Goal: Information Seeking & Learning: Learn about a topic

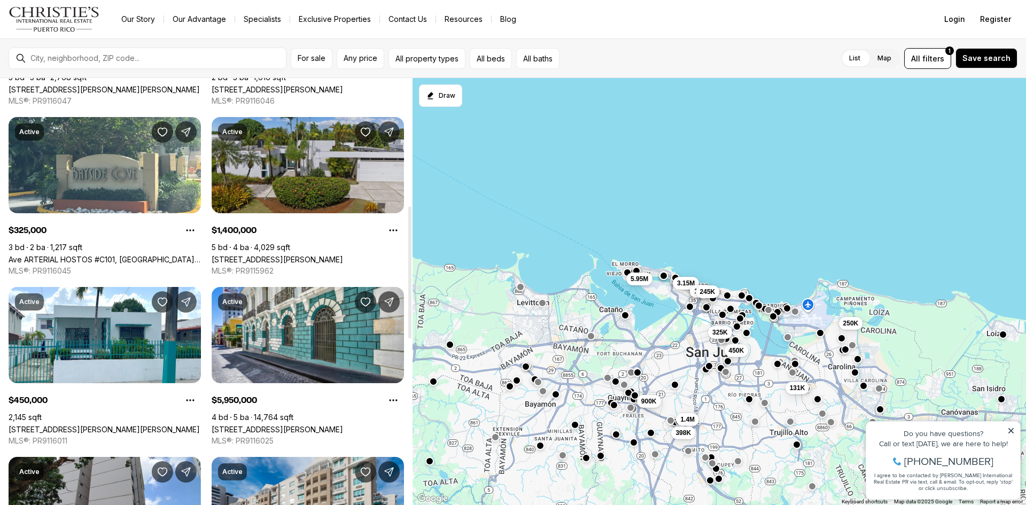
scroll to position [428, 0]
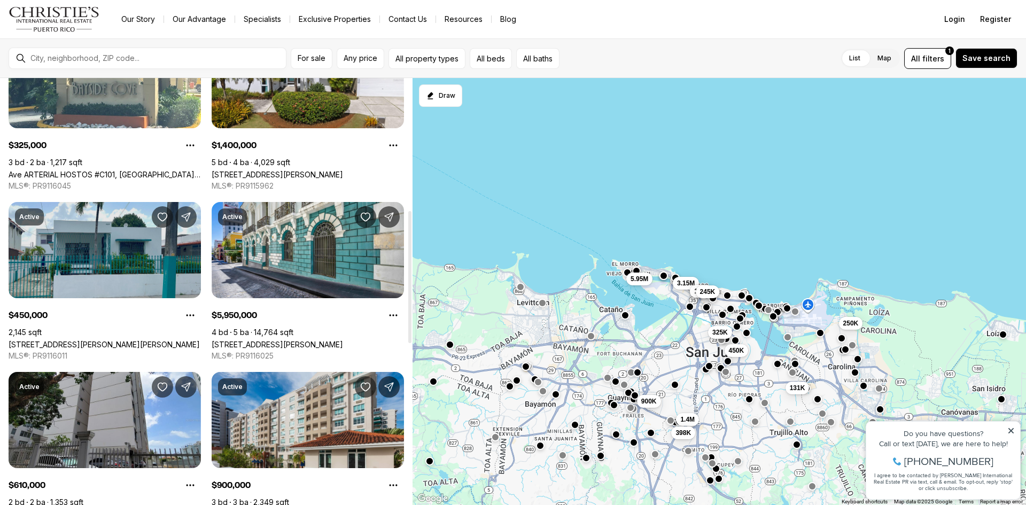
click at [116, 340] on link "[STREET_ADDRESS][PERSON_NAME][PERSON_NAME]" at bounding box center [104, 344] width 191 height 9
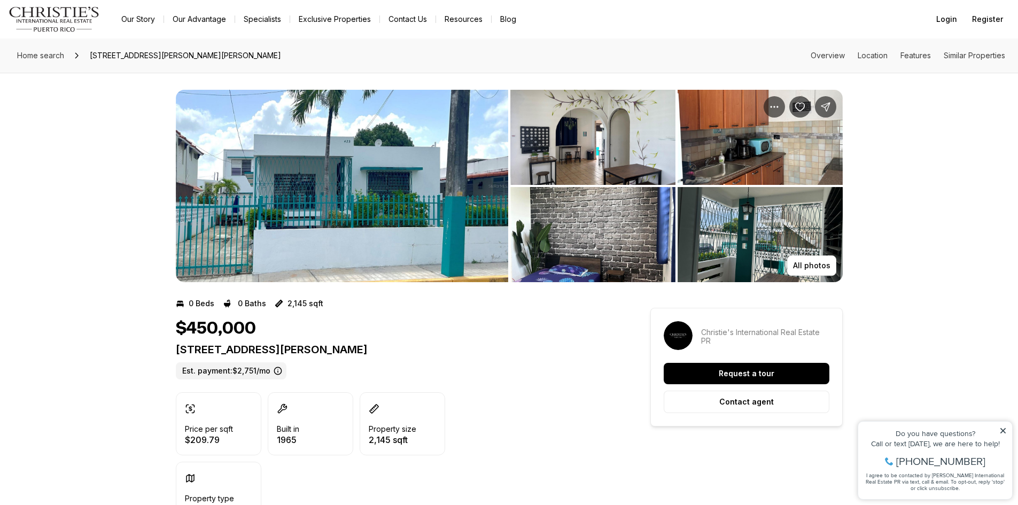
click at [313, 199] on img "View image gallery" at bounding box center [342, 186] width 332 height 192
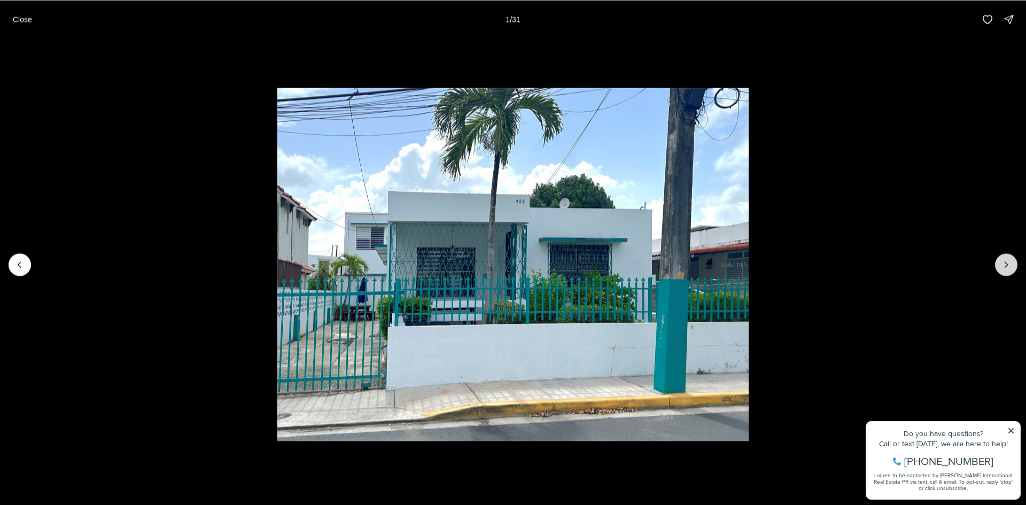
click at [1011, 267] on icon "Next slide" at bounding box center [1006, 264] width 11 height 11
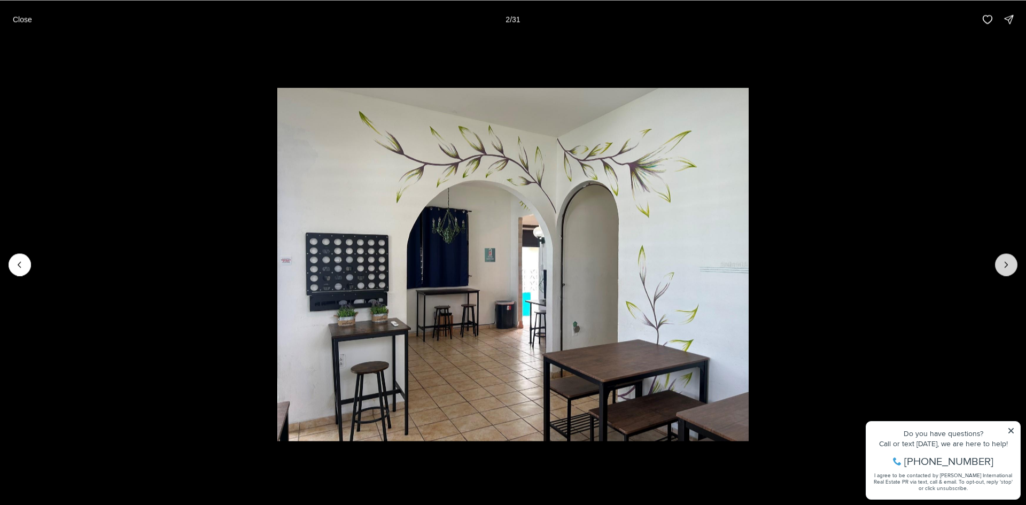
click at [1011, 267] on icon "Next slide" at bounding box center [1006, 264] width 11 height 11
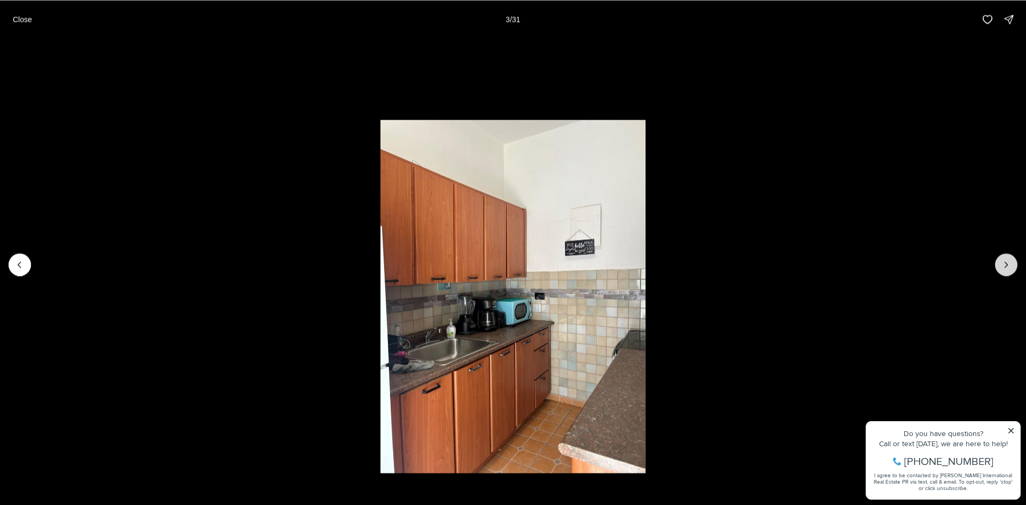
click at [1011, 267] on icon "Next slide" at bounding box center [1006, 264] width 11 height 11
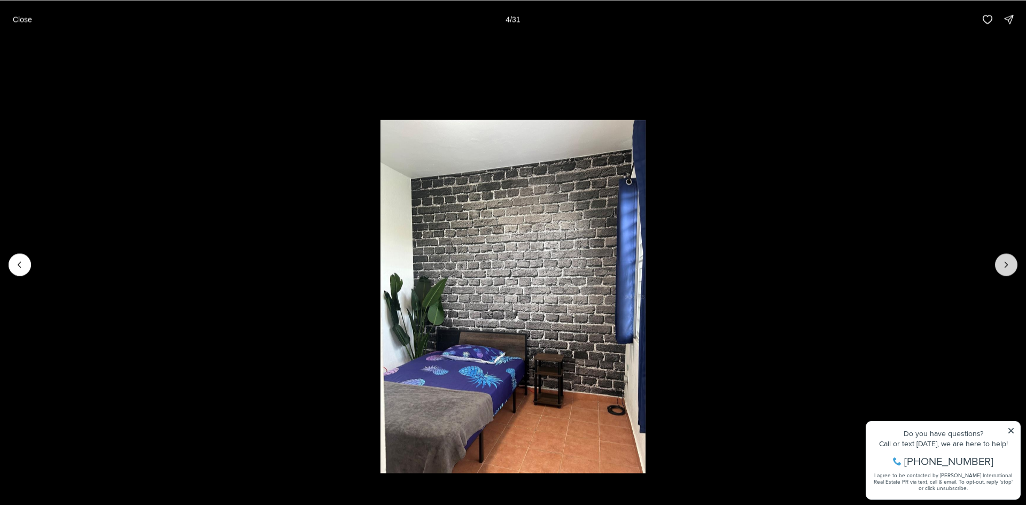
click at [1011, 267] on icon "Next slide" at bounding box center [1006, 264] width 11 height 11
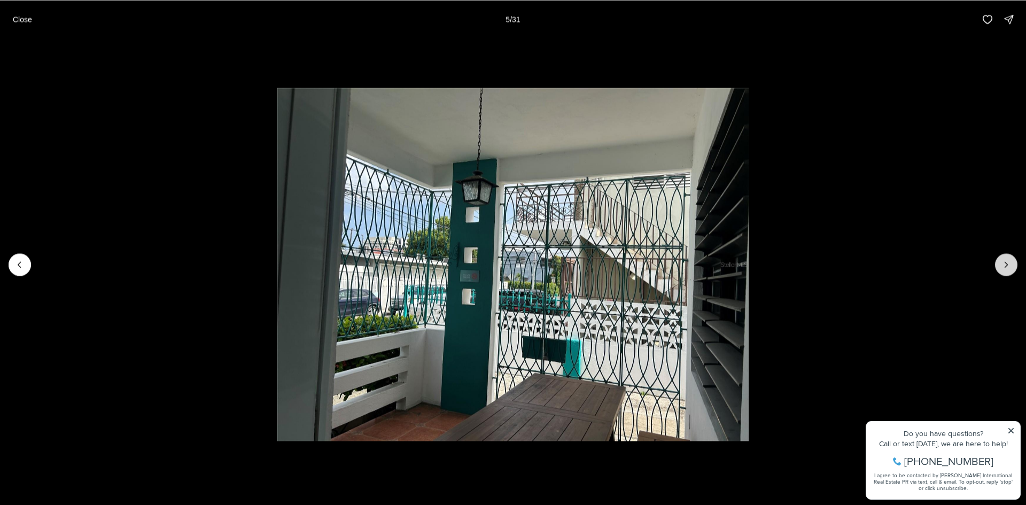
click at [1011, 267] on icon "Next slide" at bounding box center [1006, 264] width 11 height 11
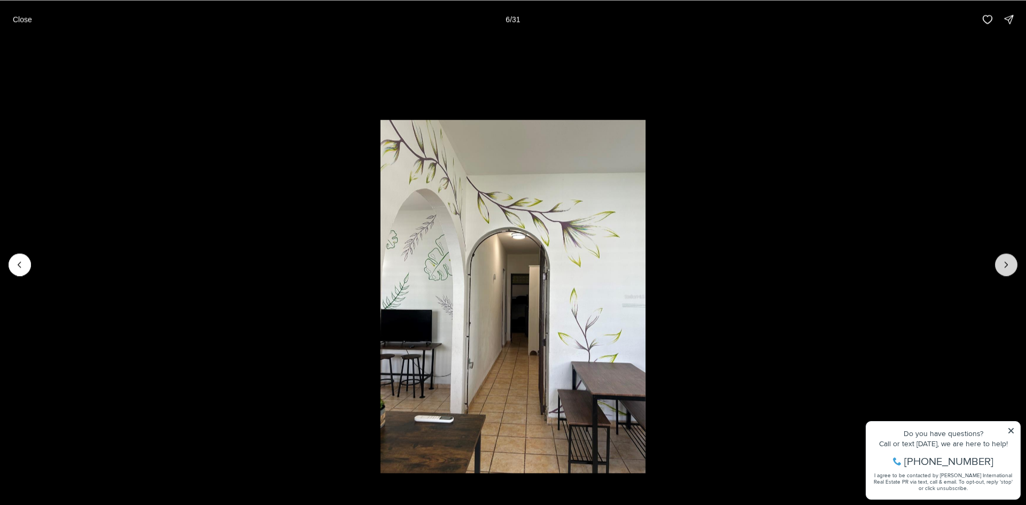
click at [1011, 267] on icon "Next slide" at bounding box center [1006, 264] width 11 height 11
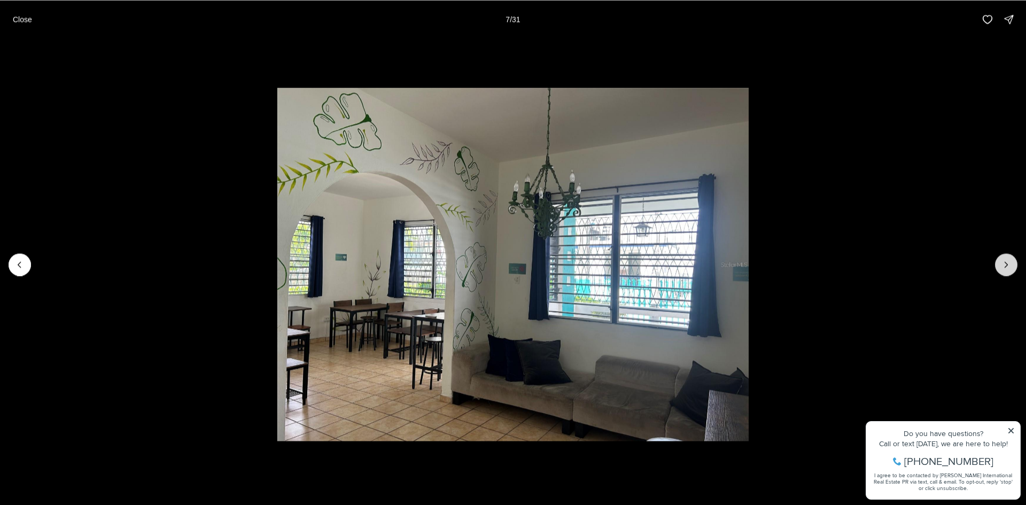
click at [1011, 267] on icon "Next slide" at bounding box center [1006, 264] width 11 height 11
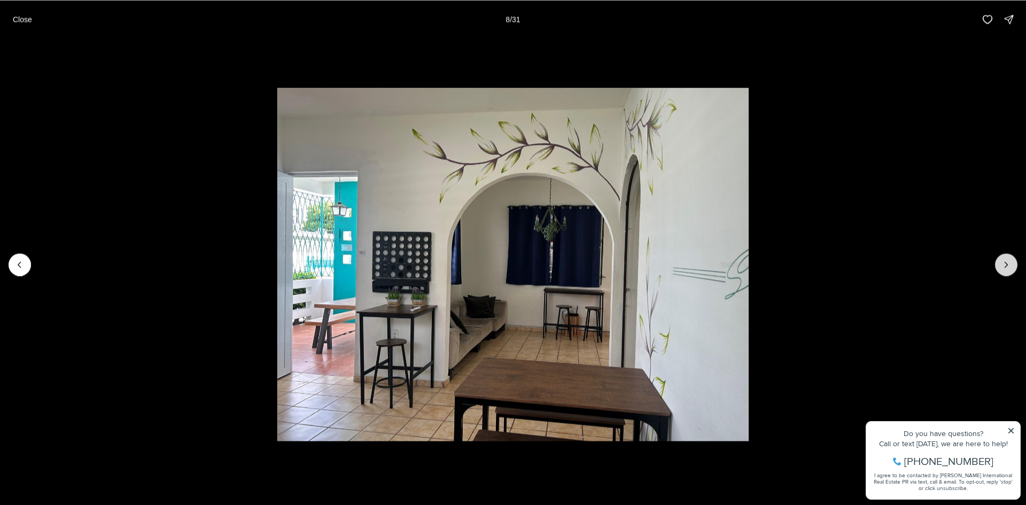
click at [1011, 267] on icon "Next slide" at bounding box center [1006, 264] width 11 height 11
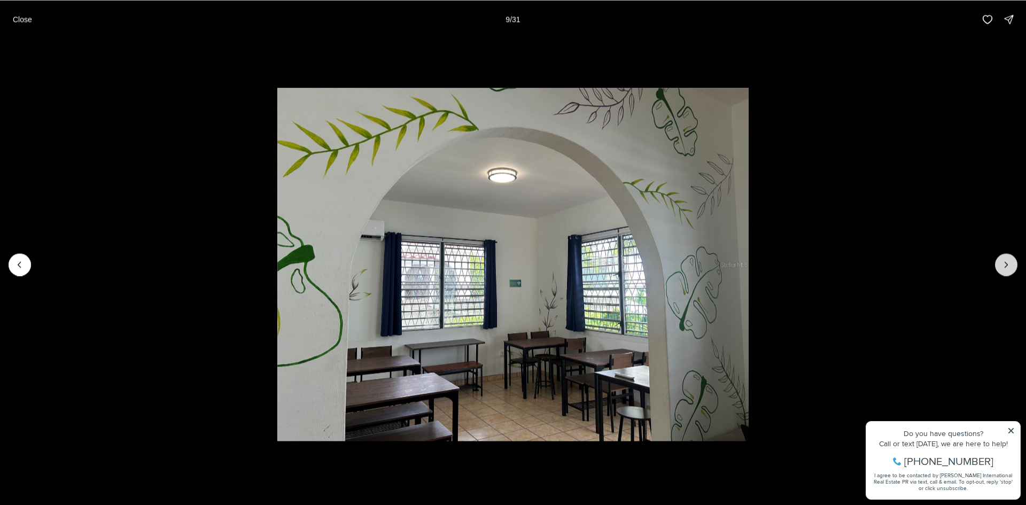
click at [1011, 267] on icon "Next slide" at bounding box center [1006, 264] width 11 height 11
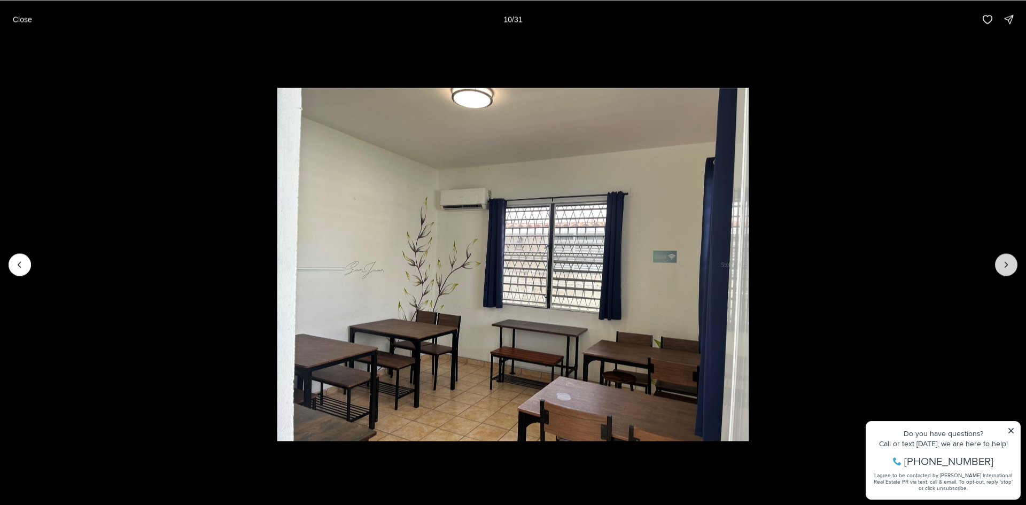
click at [1011, 267] on icon "Next slide" at bounding box center [1006, 264] width 11 height 11
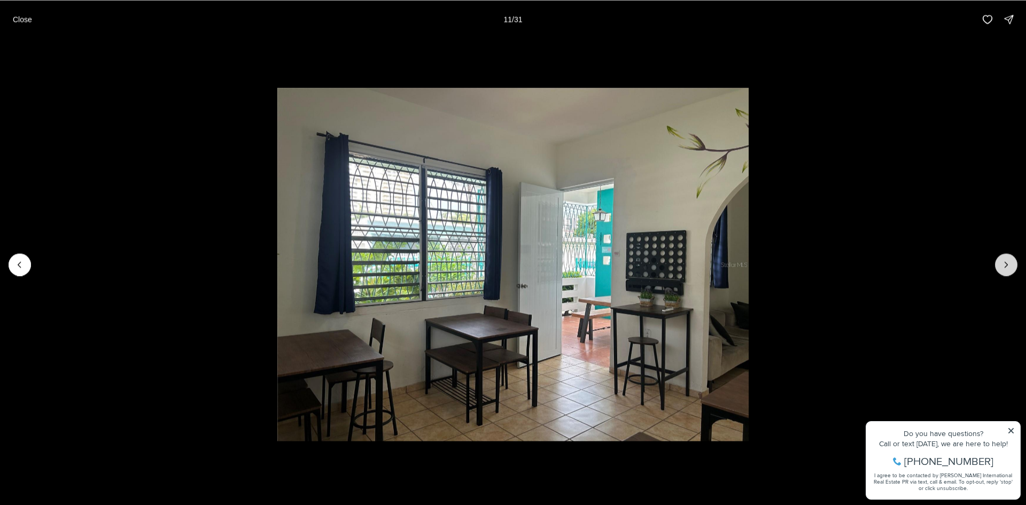
click at [1011, 267] on icon "Next slide" at bounding box center [1006, 264] width 11 height 11
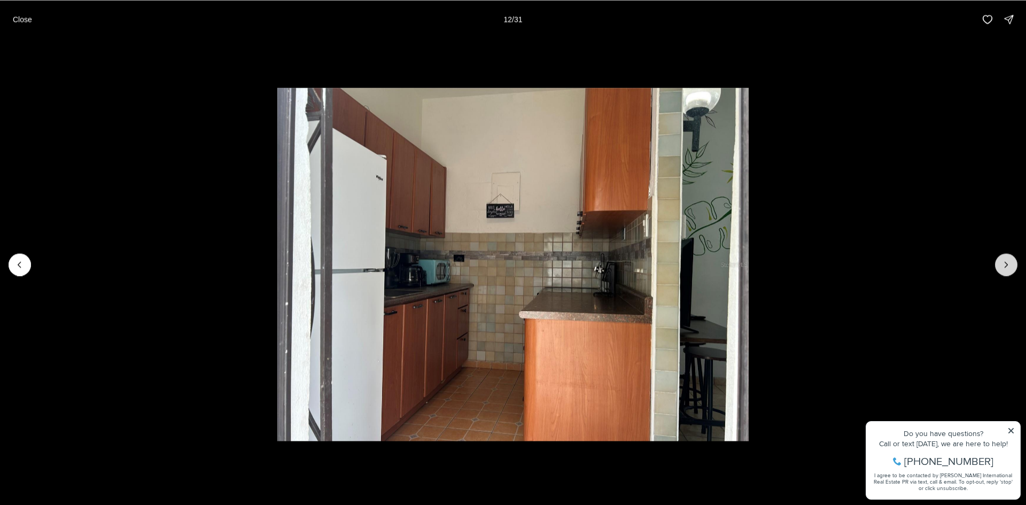
click at [1011, 267] on icon "Next slide" at bounding box center [1006, 264] width 11 height 11
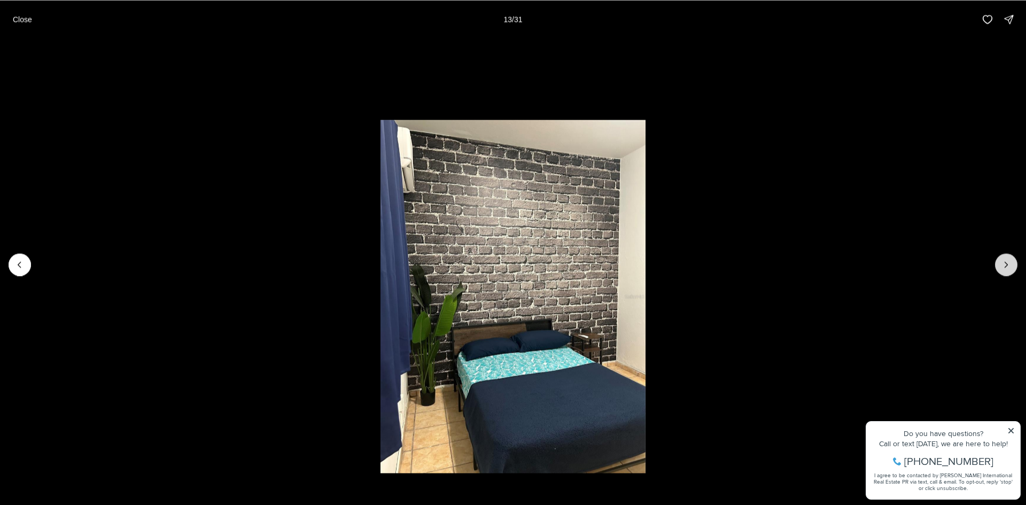
click at [1011, 267] on icon "Next slide" at bounding box center [1006, 264] width 11 height 11
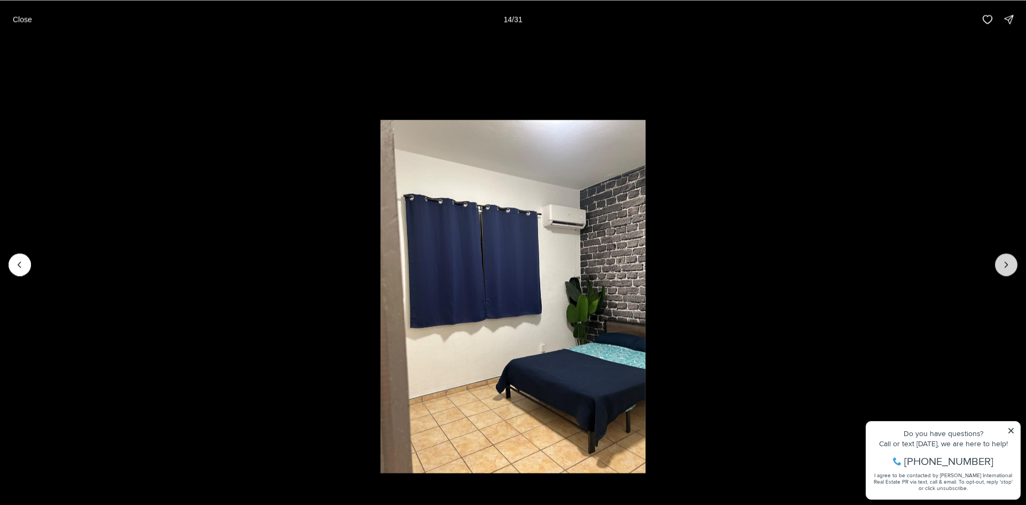
click at [1011, 267] on icon "Next slide" at bounding box center [1006, 264] width 11 height 11
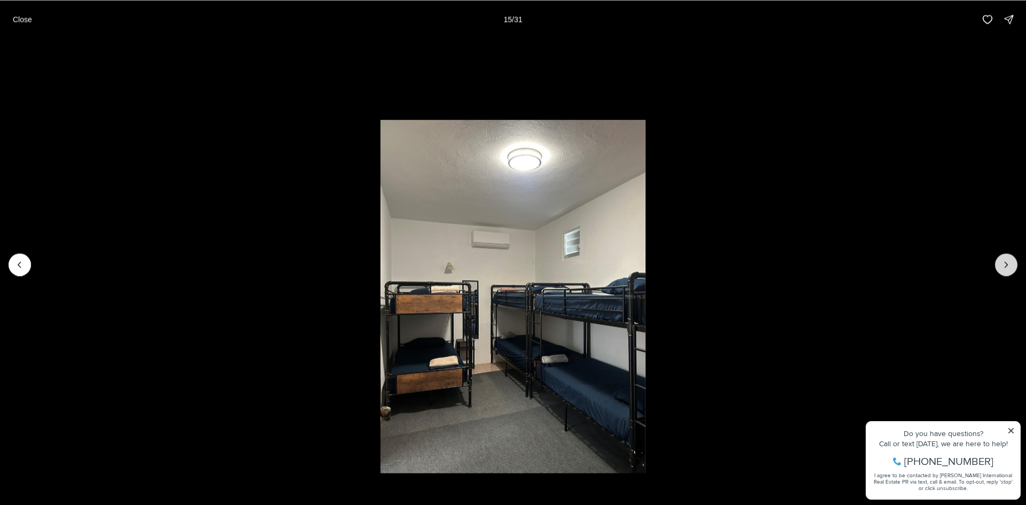
click at [1011, 267] on icon "Next slide" at bounding box center [1006, 264] width 11 height 11
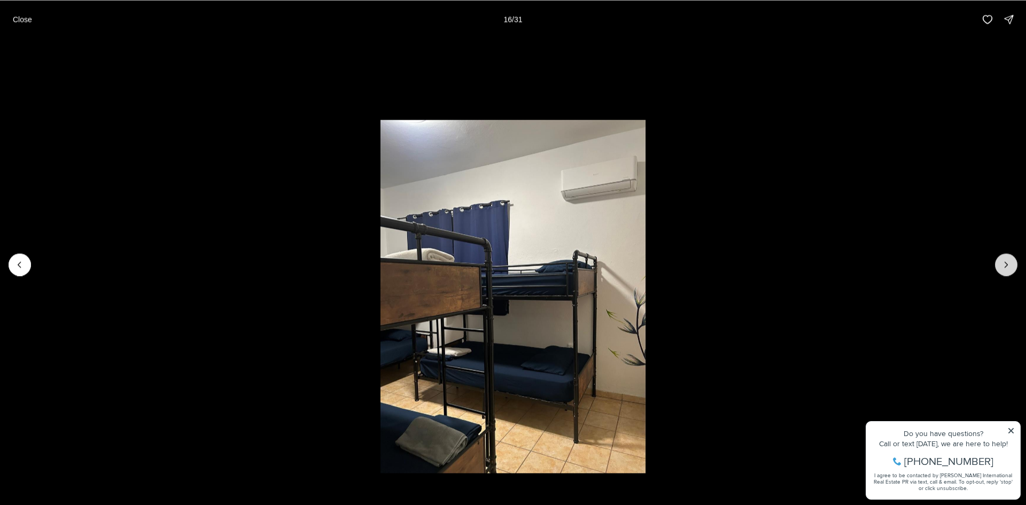
click at [1011, 267] on icon "Next slide" at bounding box center [1006, 264] width 11 height 11
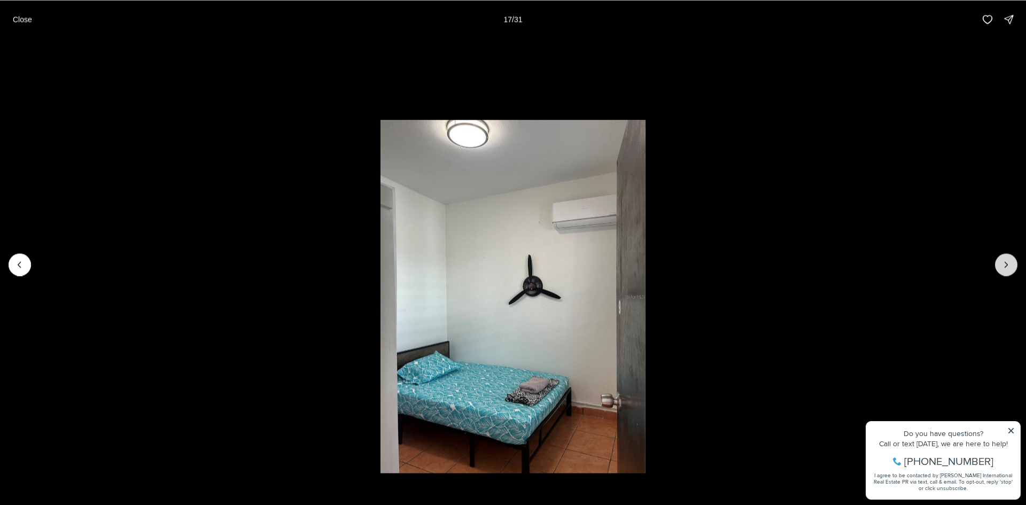
click at [1011, 267] on icon "Next slide" at bounding box center [1006, 264] width 11 height 11
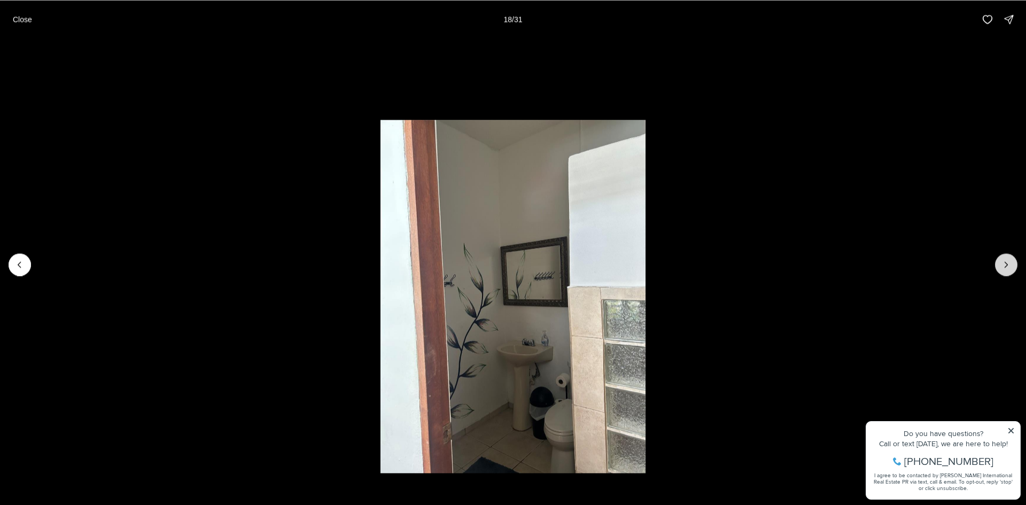
click at [1011, 267] on icon "Next slide" at bounding box center [1006, 264] width 11 height 11
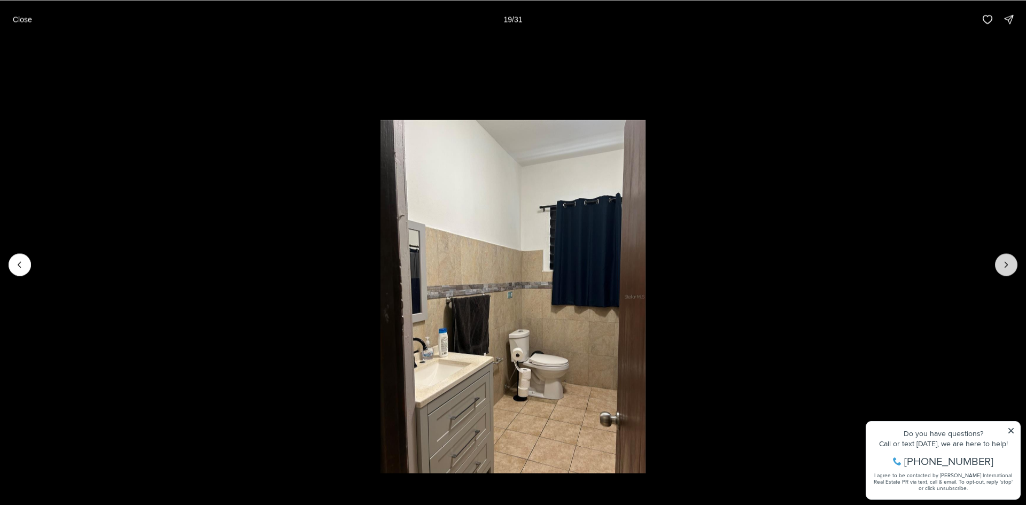
click at [1011, 267] on icon "Next slide" at bounding box center [1006, 264] width 11 height 11
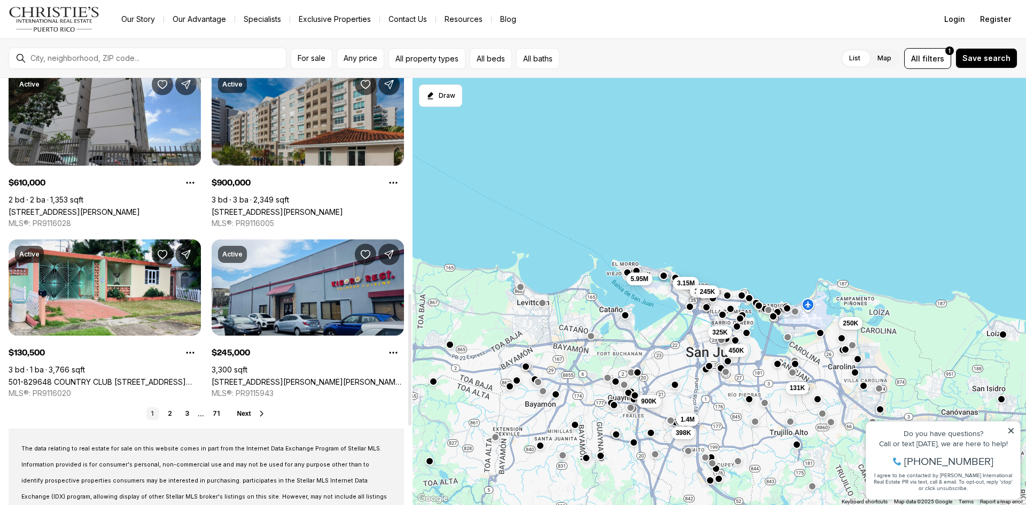
scroll to position [748, 0]
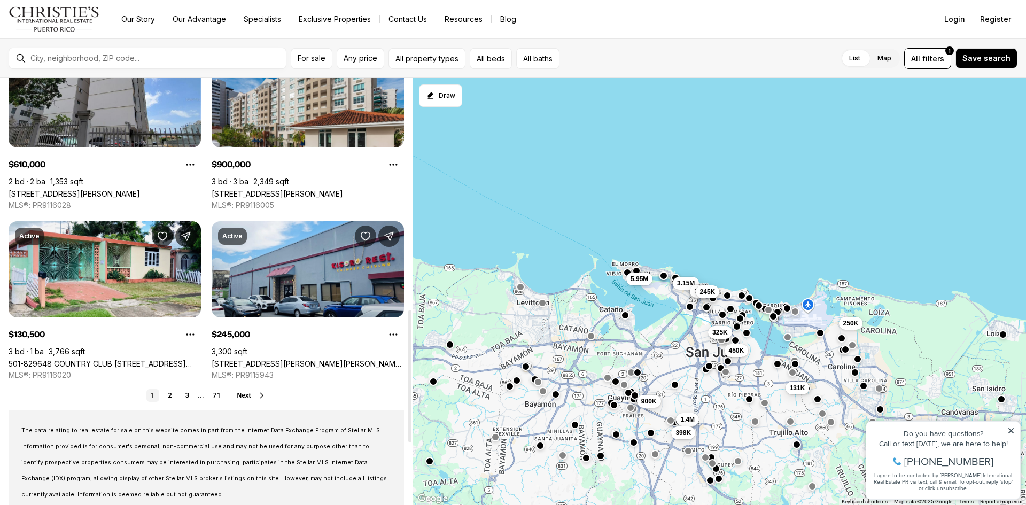
click at [256, 398] on button "Next" at bounding box center [251, 395] width 29 height 9
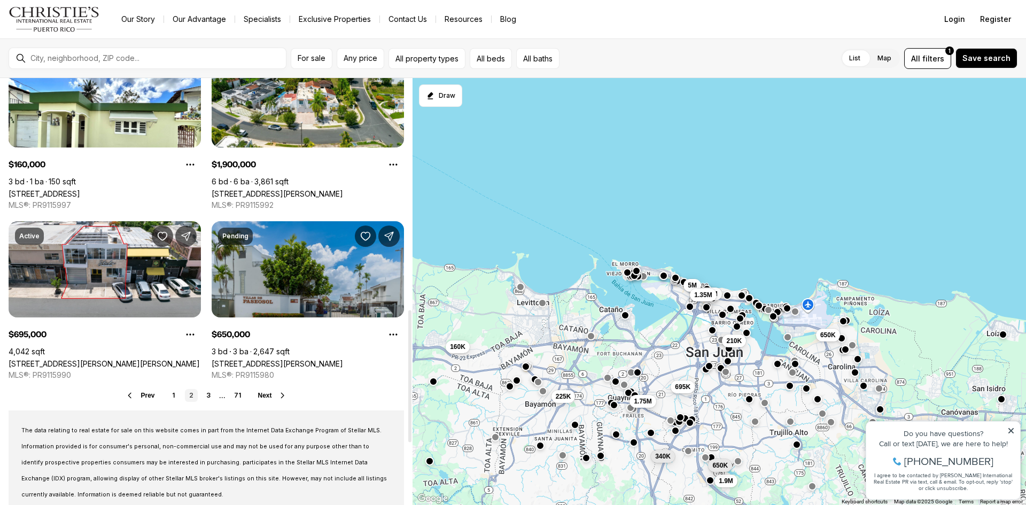
scroll to position [855, 0]
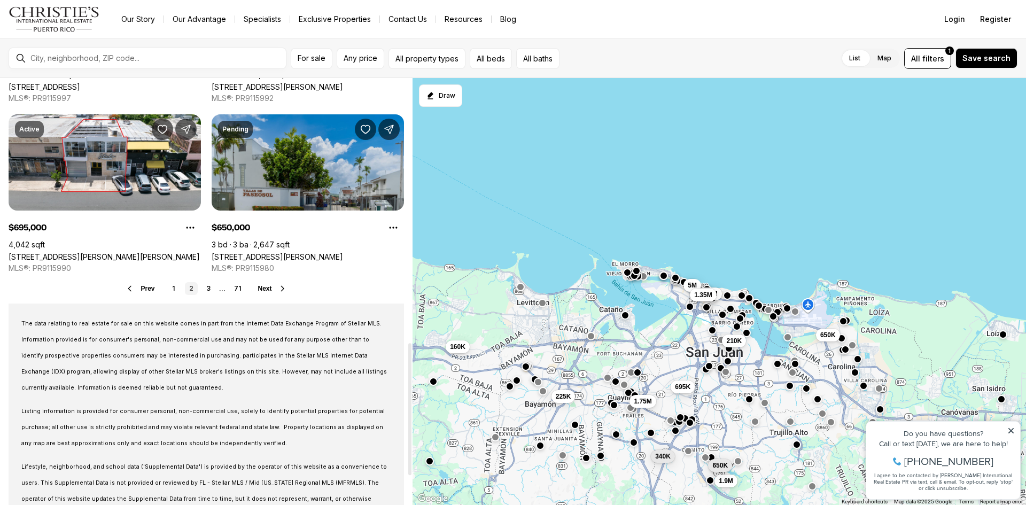
click at [282, 290] on icon at bounding box center [282, 288] width 3 height 5
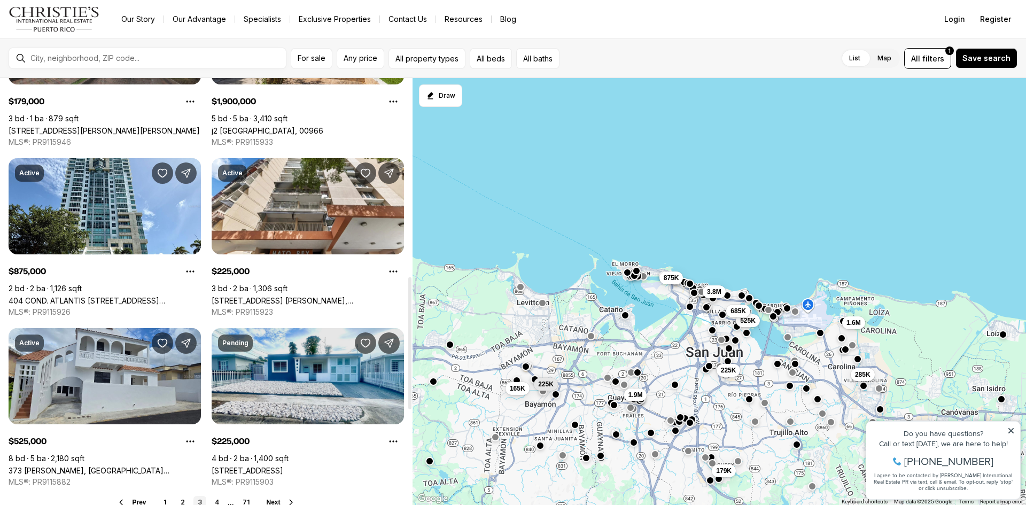
scroll to position [802, 0]
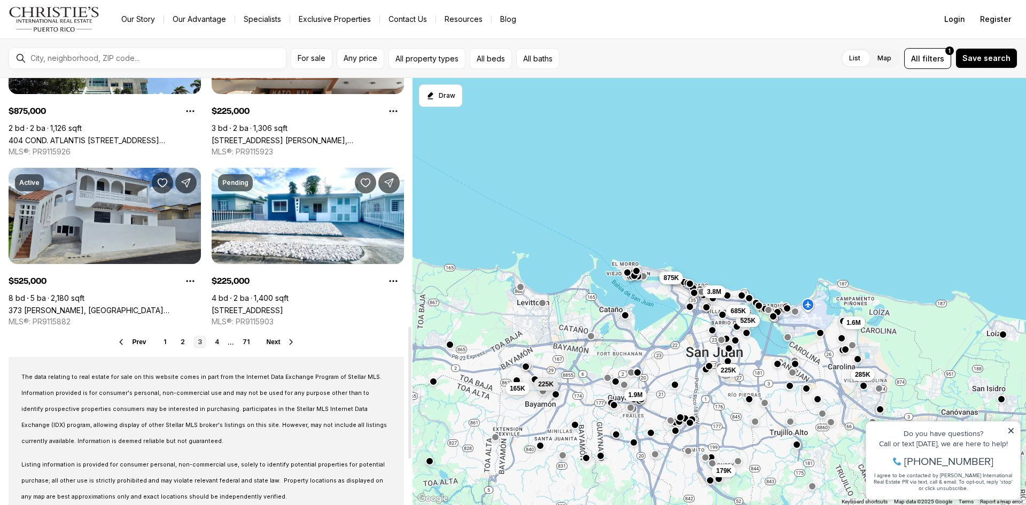
click at [289, 341] on icon at bounding box center [291, 342] width 9 height 9
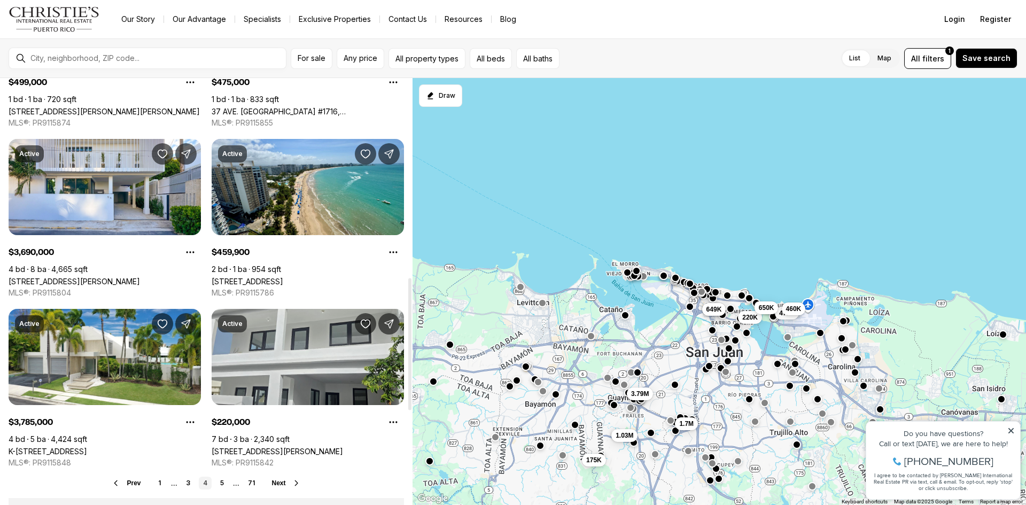
scroll to position [695, 0]
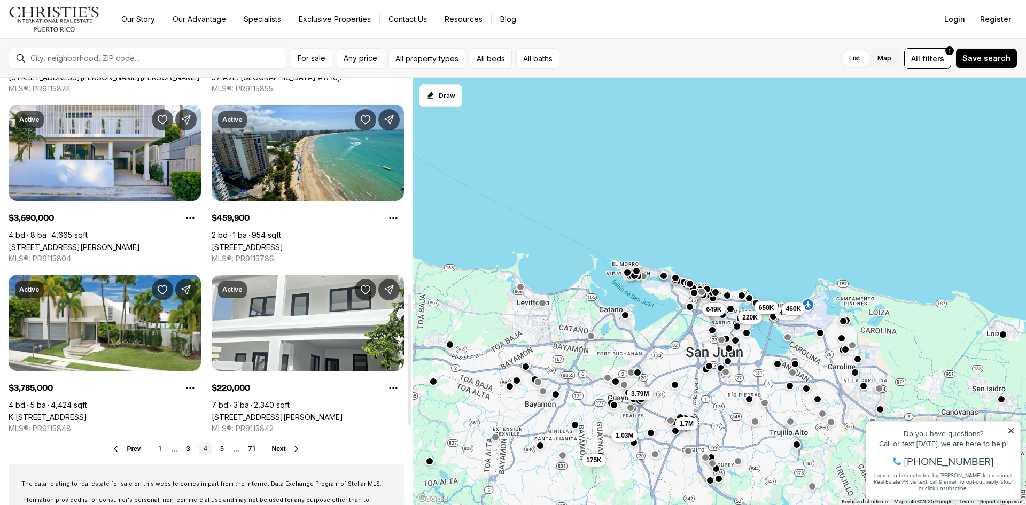
click at [293, 447] on icon at bounding box center [296, 449] width 9 height 9
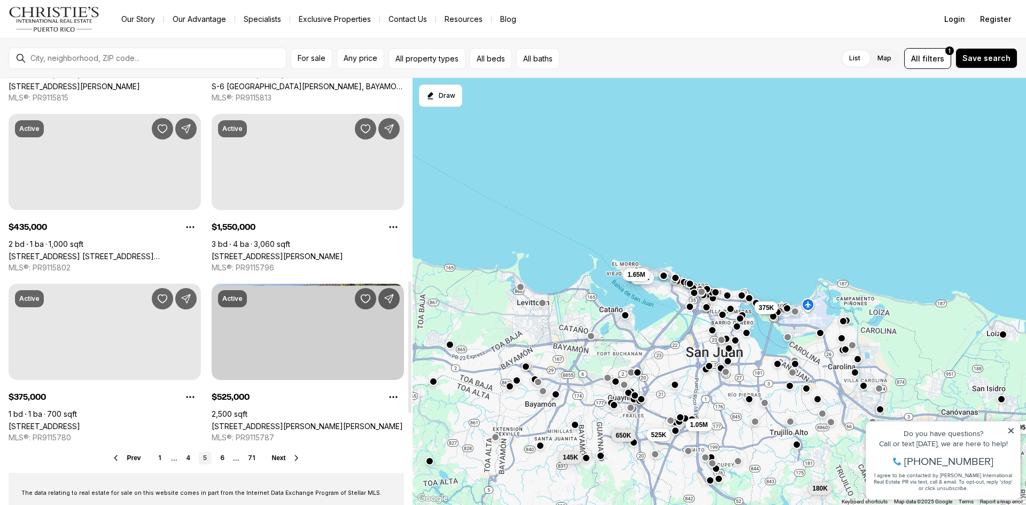
scroll to position [695, 0]
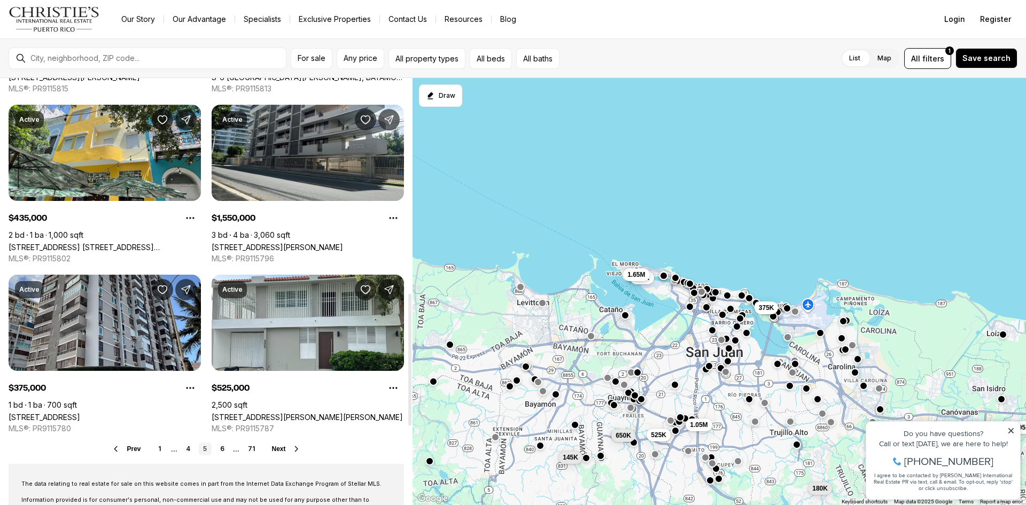
click at [292, 447] on icon at bounding box center [296, 449] width 9 height 9
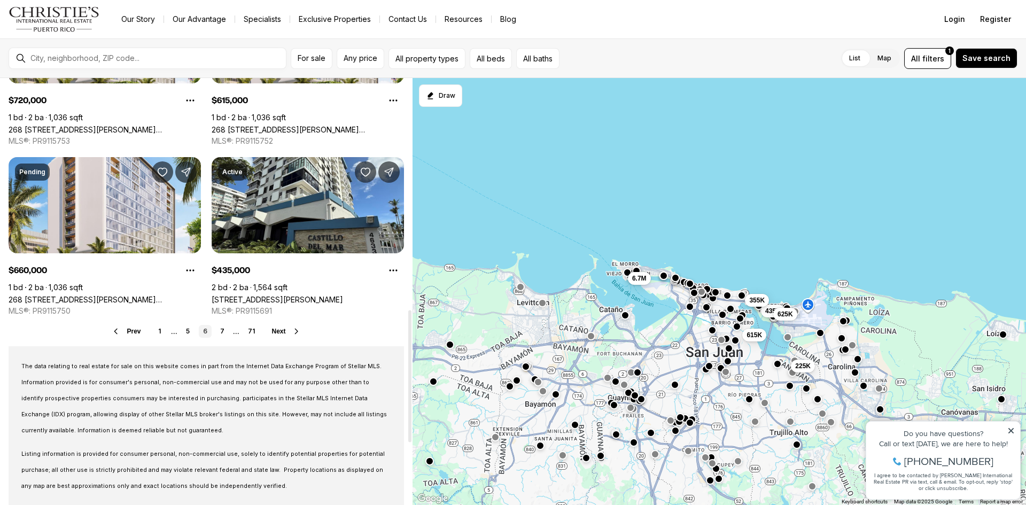
scroll to position [909, 0]
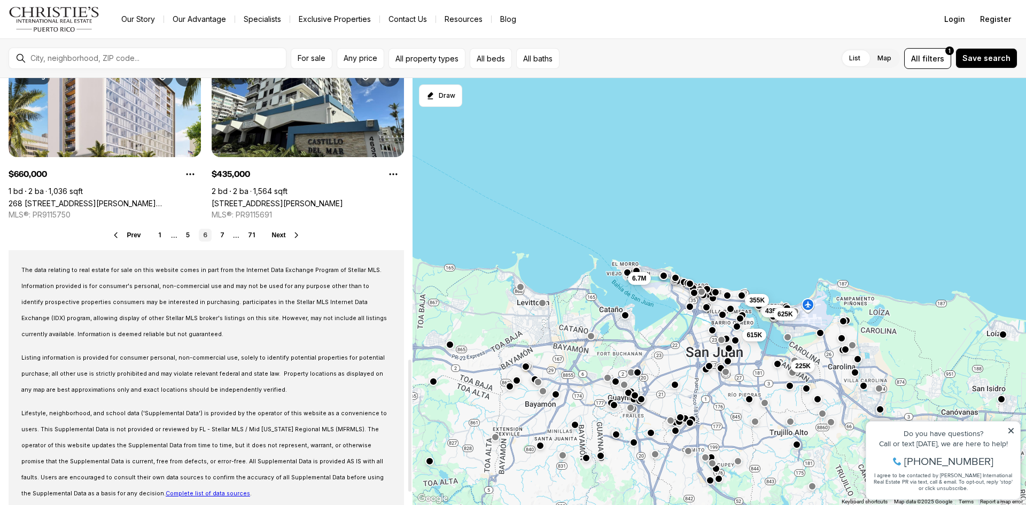
click at [294, 235] on icon at bounding box center [296, 235] width 9 height 9
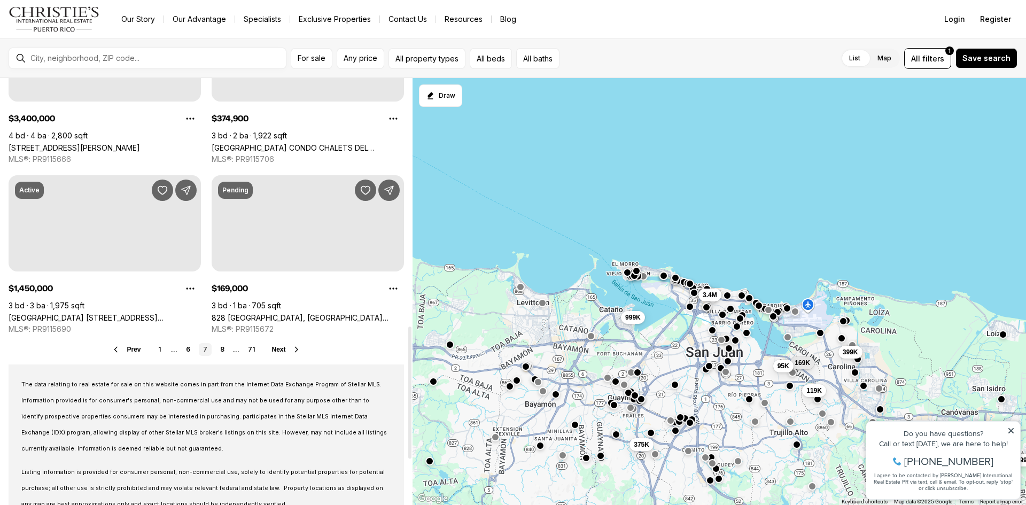
scroll to position [802, 0]
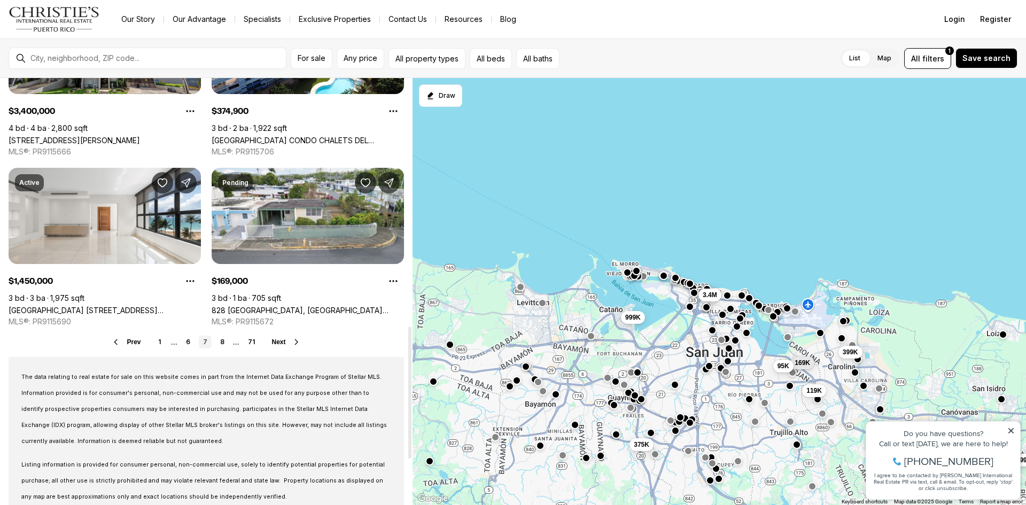
click at [296, 337] on div "Prev 1 ... 6 7 8 ... 71 Next" at bounding box center [206, 342] width 395 height 13
click at [293, 340] on icon at bounding box center [296, 342] width 9 height 9
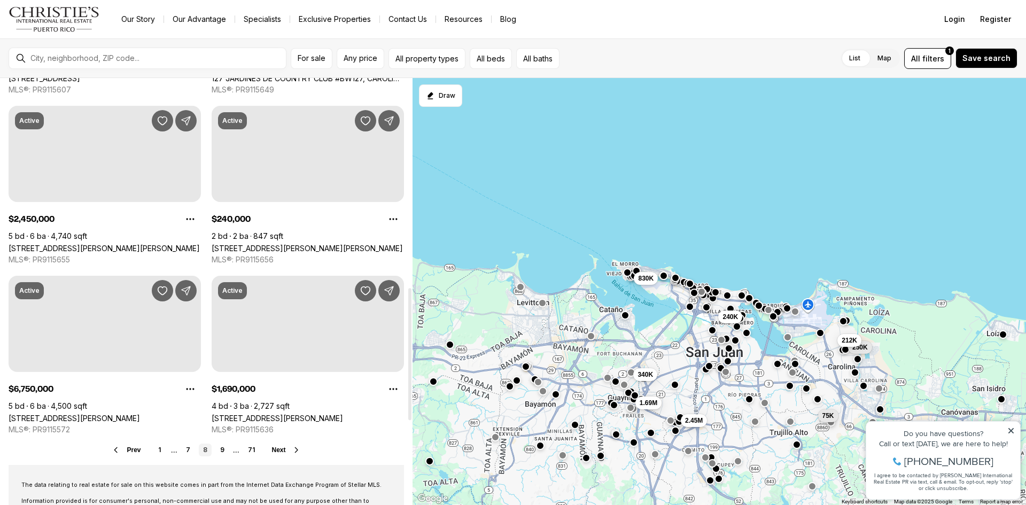
scroll to position [695, 0]
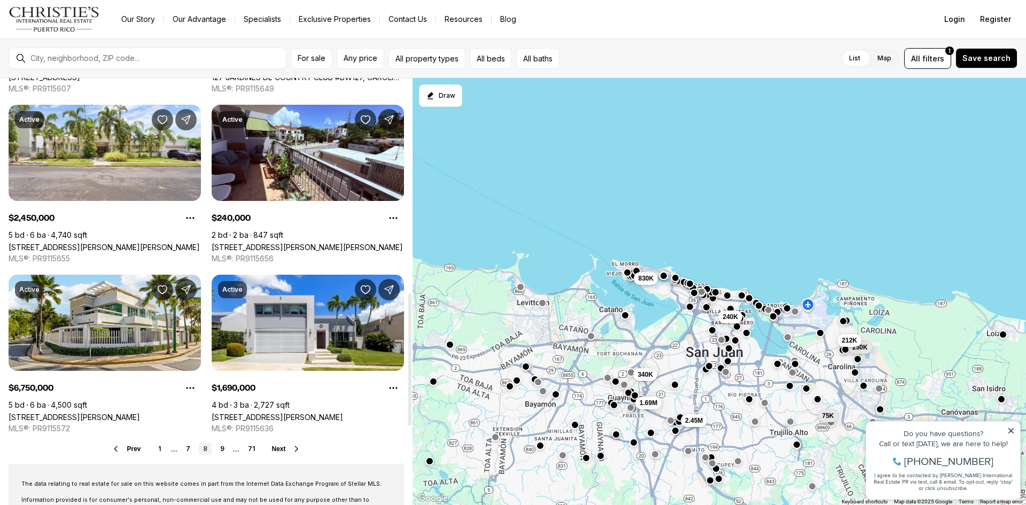
click at [293, 446] on icon at bounding box center [296, 449] width 9 height 9
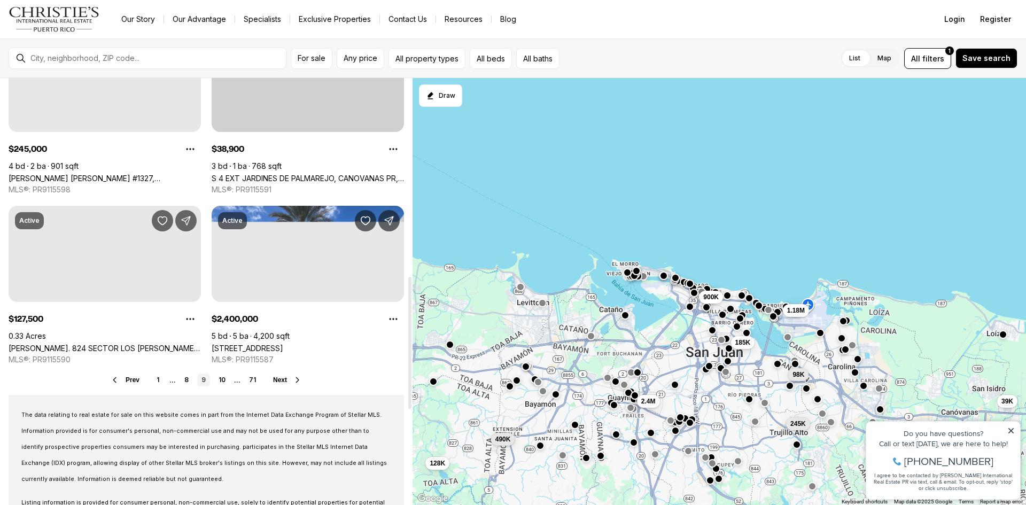
scroll to position [821, 0]
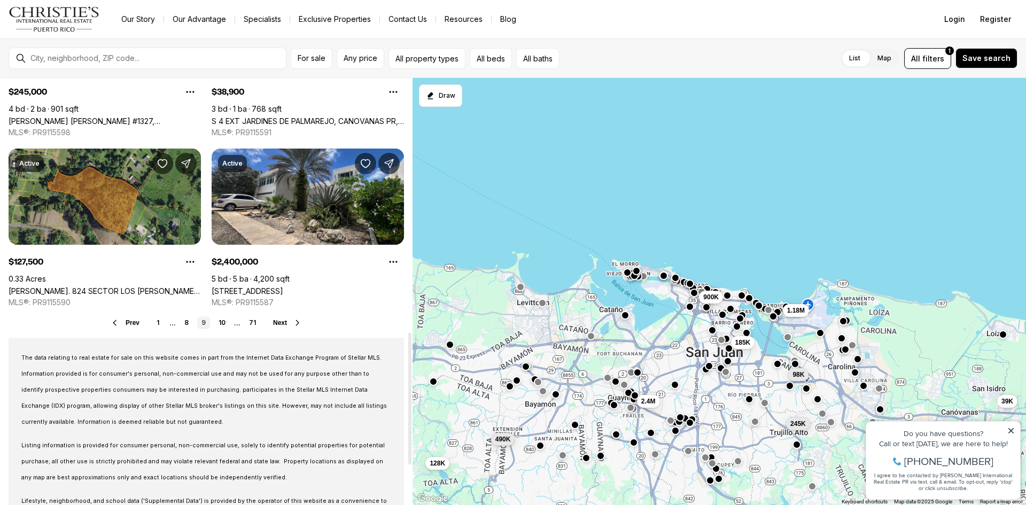
click at [295, 320] on icon at bounding box center [297, 323] width 9 height 9
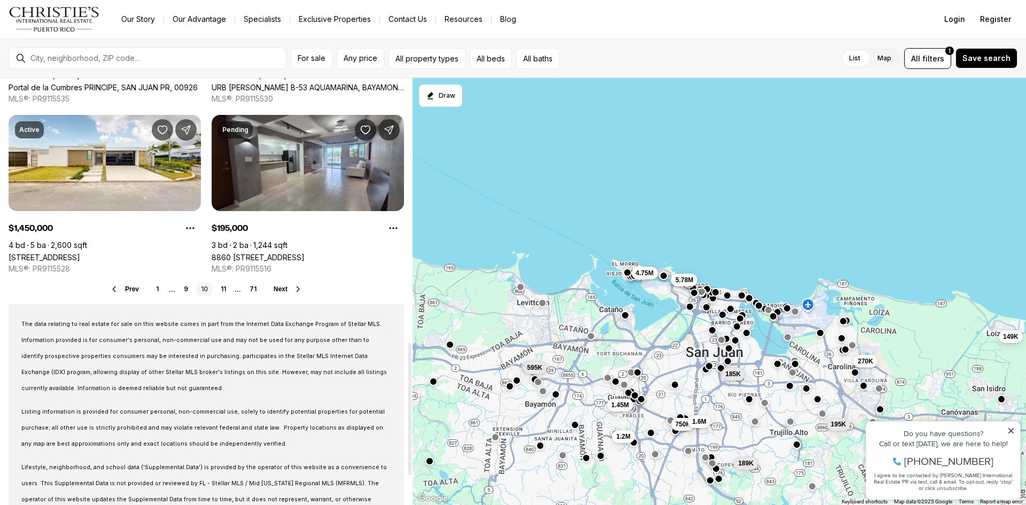
scroll to position [855, 0]
click at [295, 289] on icon at bounding box center [298, 288] width 9 height 9
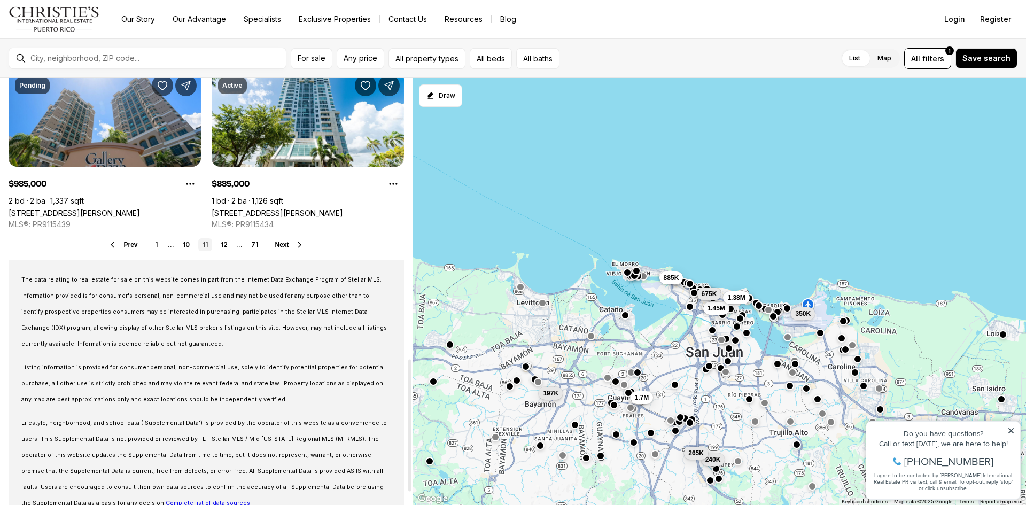
scroll to position [909, 0]
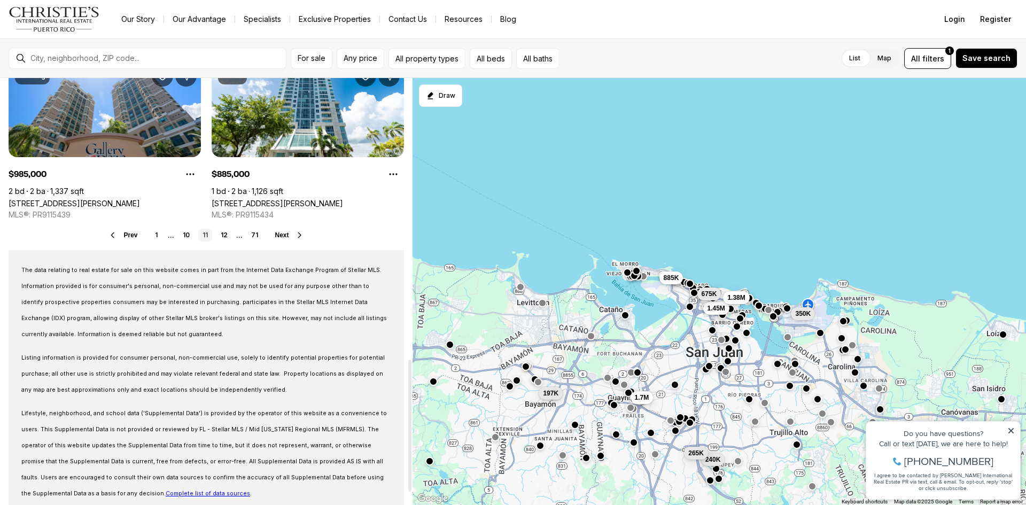
click at [297, 234] on icon at bounding box center [300, 235] width 9 height 9
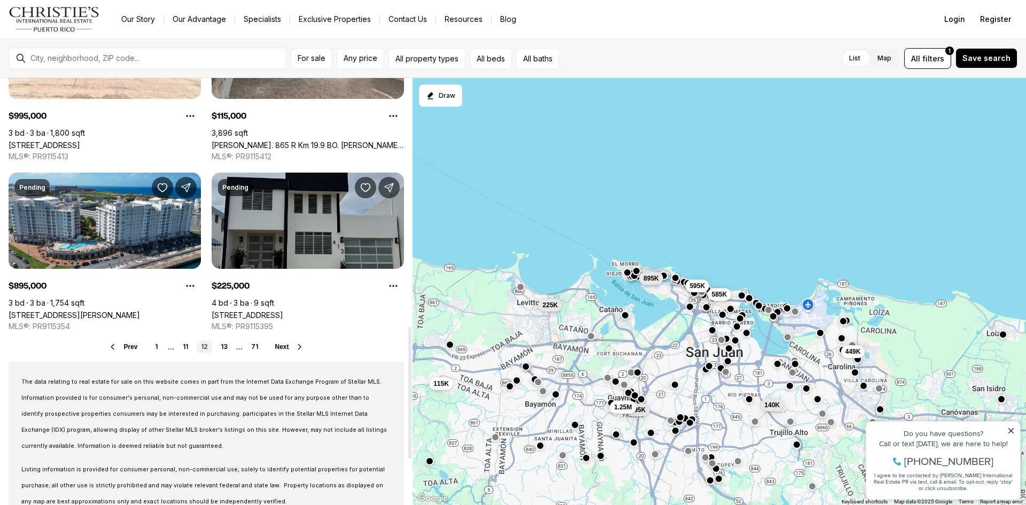
scroll to position [802, 0]
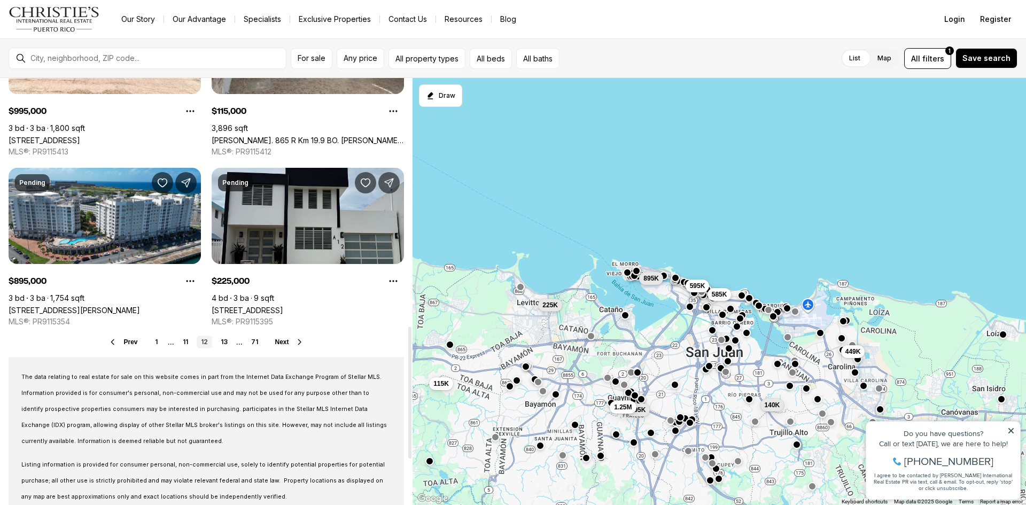
click at [300, 341] on icon at bounding box center [300, 342] width 9 height 9
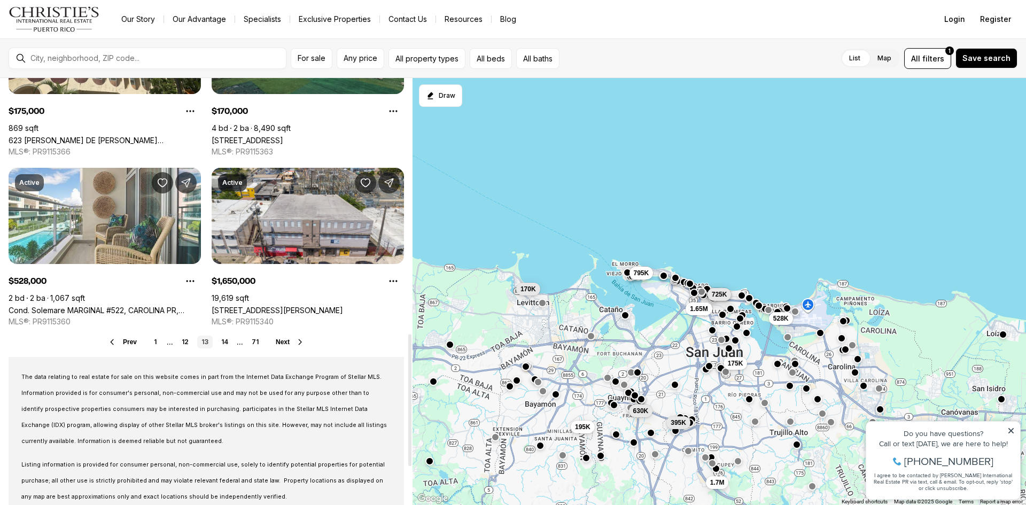
scroll to position [909, 0]
